Goal: Task Accomplishment & Management: Manage account settings

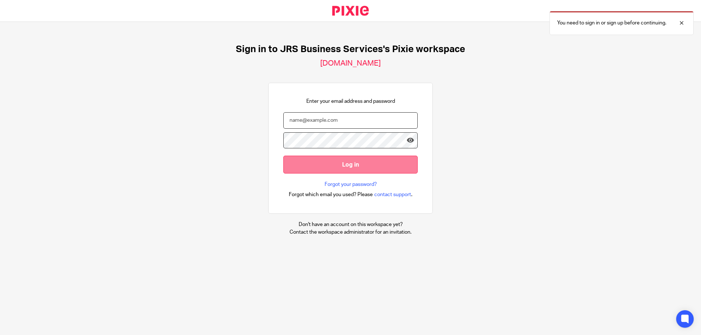
type input "[PERSON_NAME][EMAIL_ADDRESS][DOMAIN_NAME]"
click at [365, 162] on input "Log in" at bounding box center [350, 165] width 134 height 18
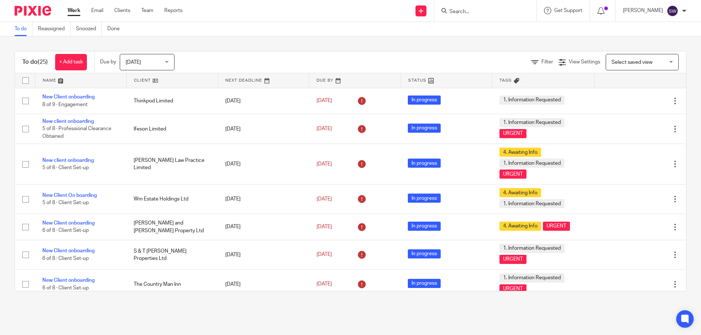
click at [169, 62] on div "[DATE] [DATE]" at bounding box center [147, 62] width 55 height 16
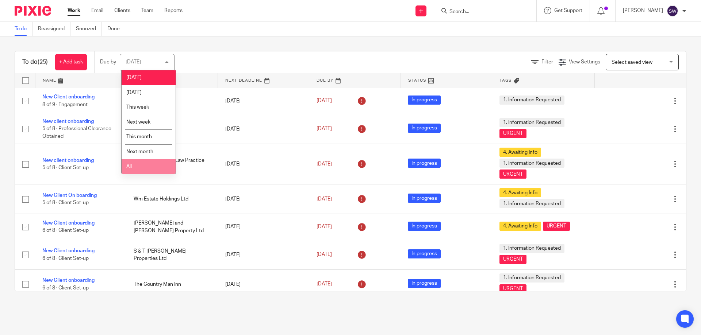
click at [147, 165] on li "All" at bounding box center [149, 166] width 54 height 15
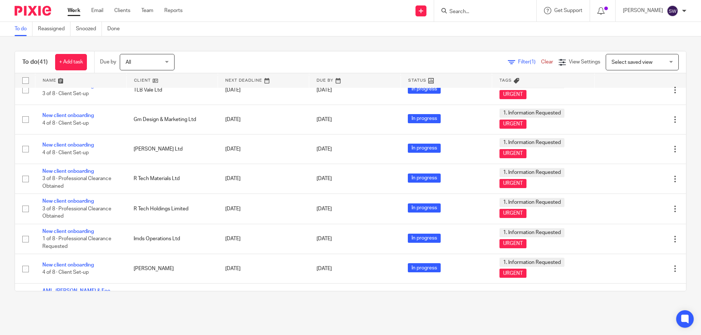
scroll to position [1011, 0]
